Goal: Transaction & Acquisition: Purchase product/service

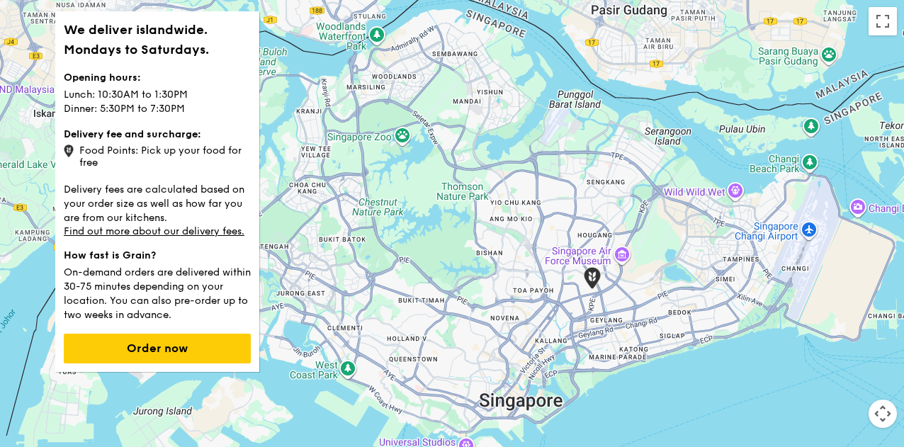
scroll to position [70, 0]
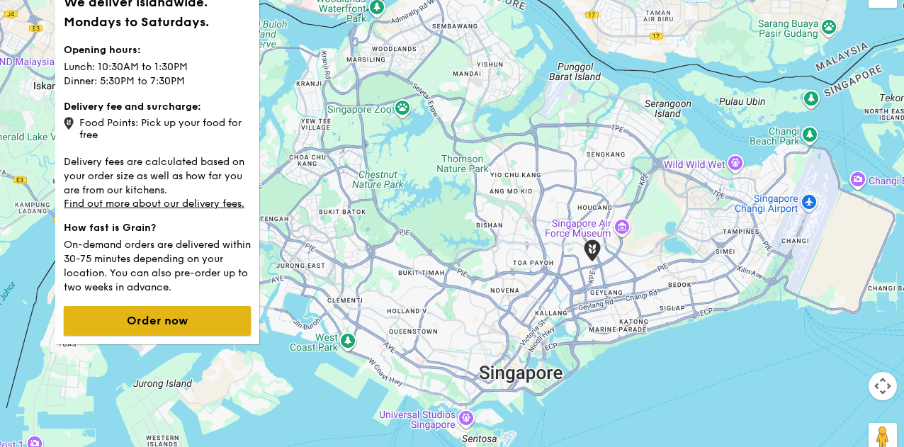
click at [171, 322] on button "Order now" at bounding box center [157, 321] width 187 height 30
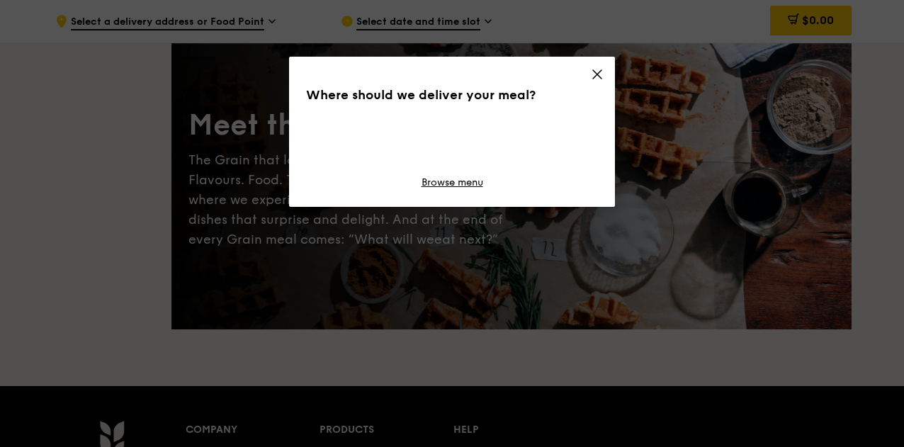
scroll to position [71, 0]
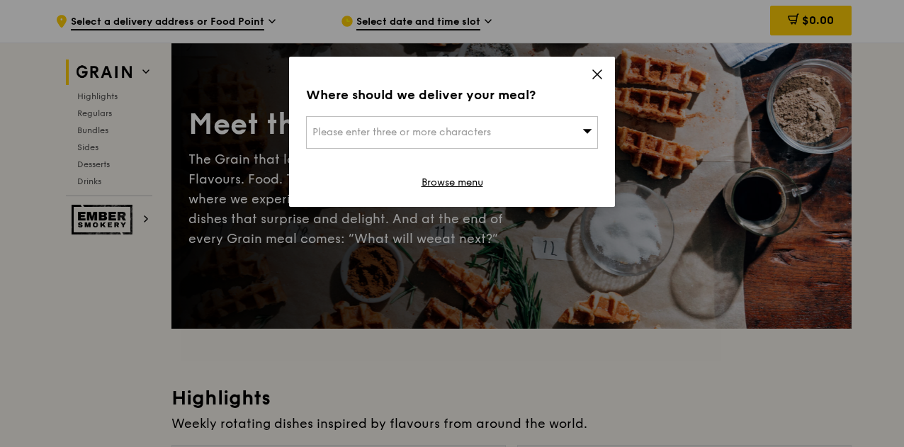
click at [582, 130] on icon at bounding box center [587, 130] width 10 height 11
type input "mbfc tower 3"
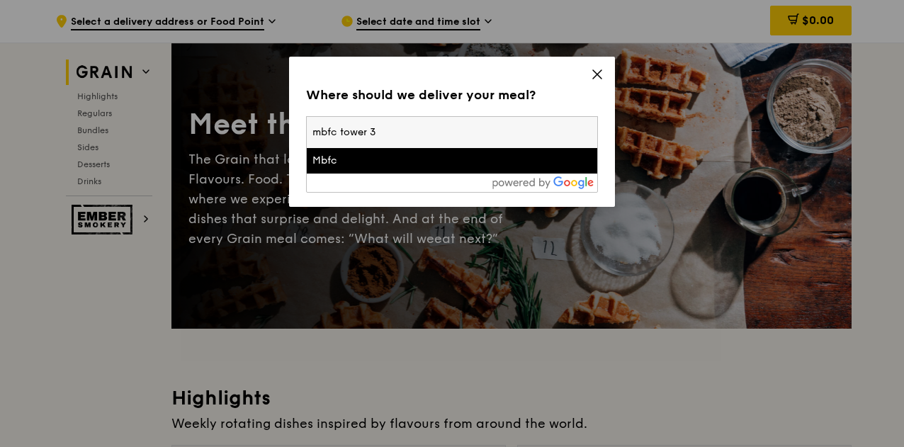
click at [380, 158] on div "Mbfc" at bounding box center [417, 161] width 210 height 14
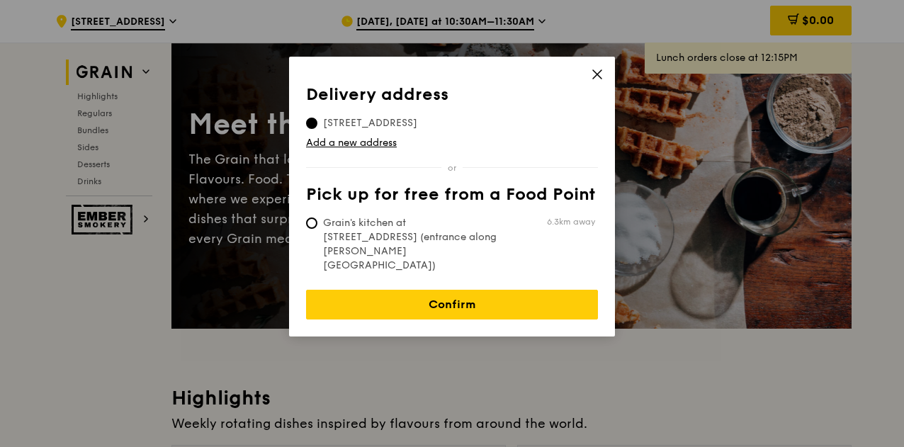
click at [597, 74] on icon at bounding box center [597, 74] width 8 height 8
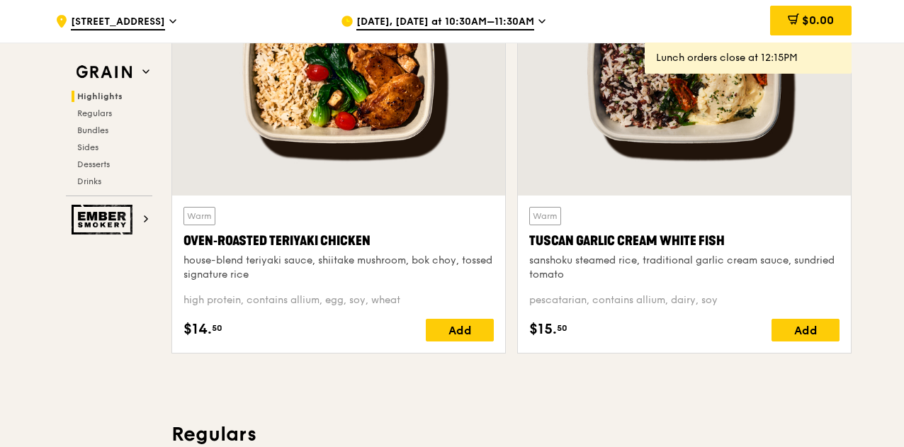
scroll to position [496, 0]
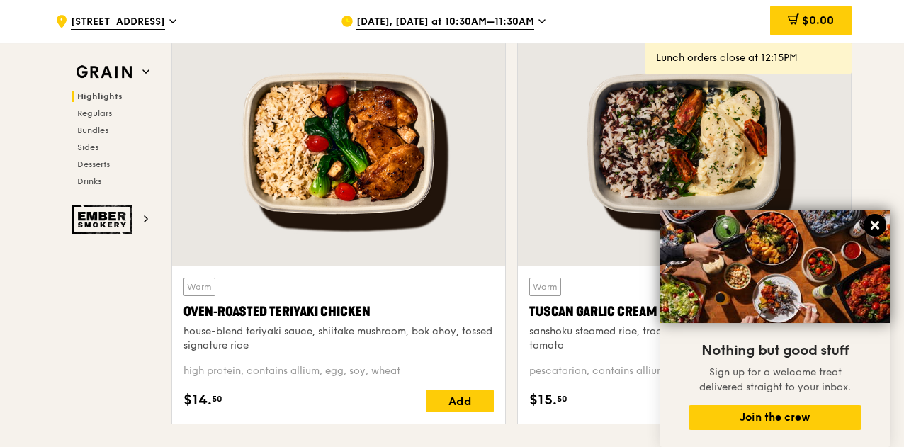
click at [877, 225] on icon at bounding box center [874, 225] width 13 height 13
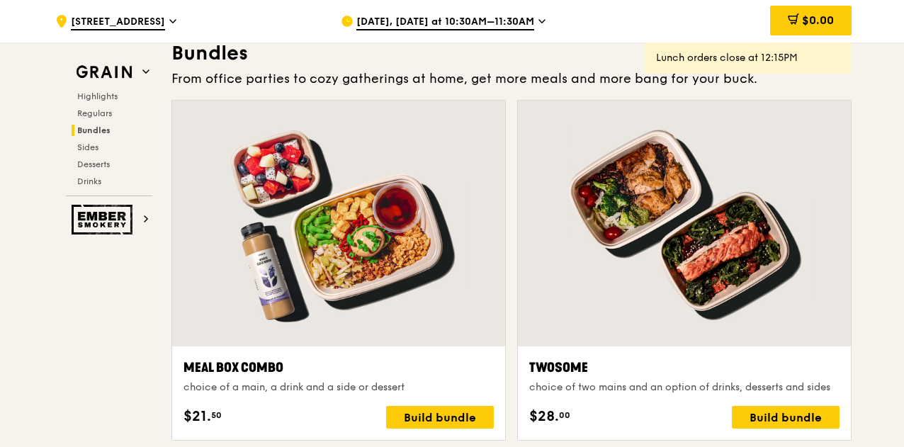
scroll to position [1984, 0]
